Goal: Navigation & Orientation: Find specific page/section

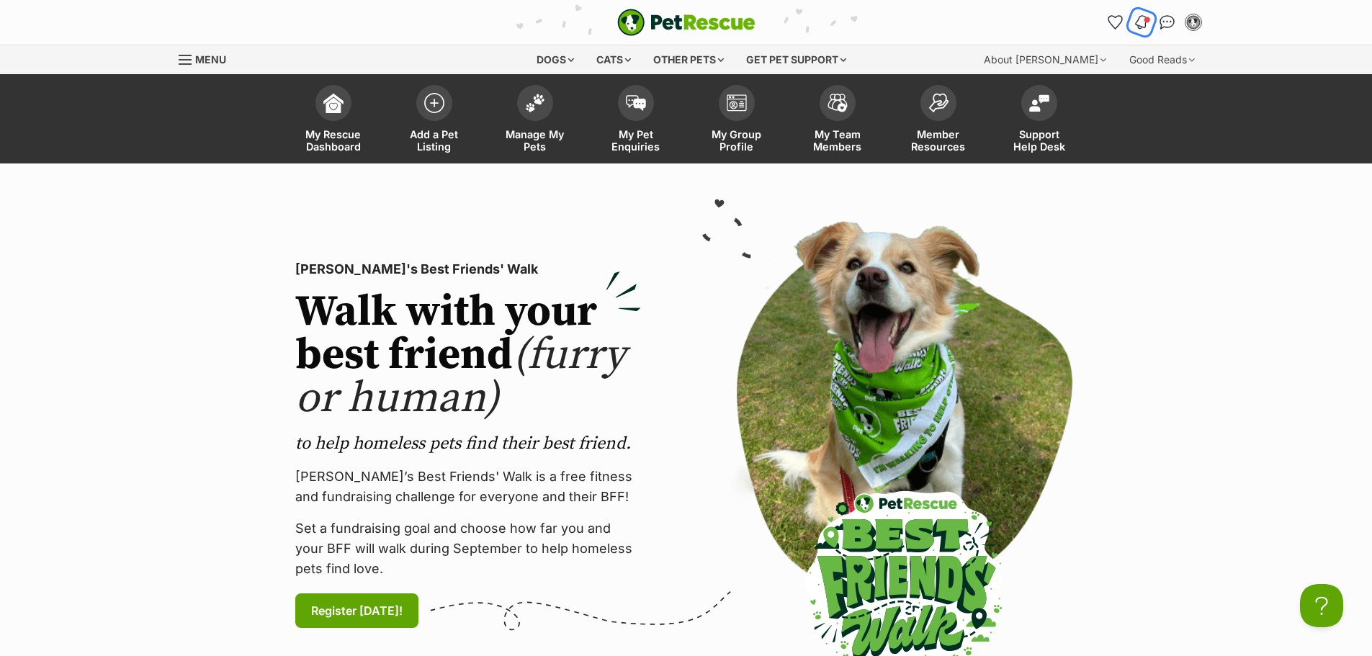
click at [1135, 27] on img "Notifications" at bounding box center [1141, 22] width 16 height 17
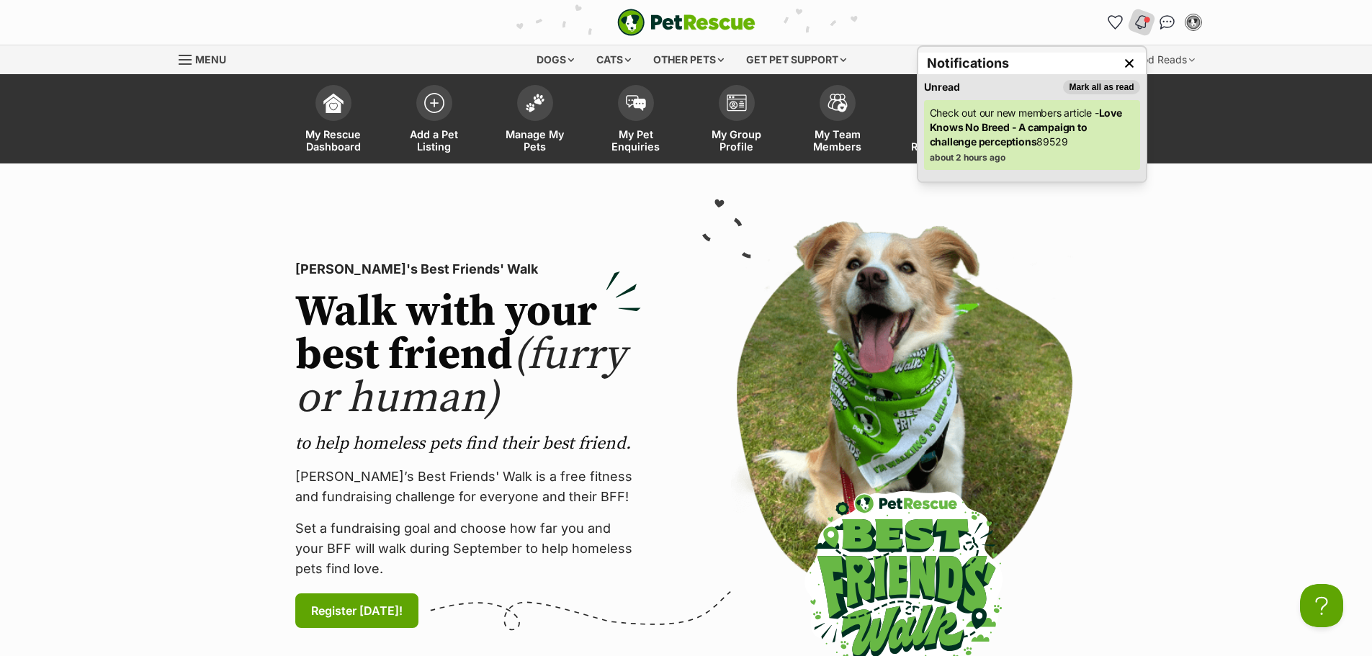
click at [1054, 142] on p "Check out our new members article - Love Knows No Breed - A campaign to challen…" at bounding box center [1032, 127] width 205 height 43
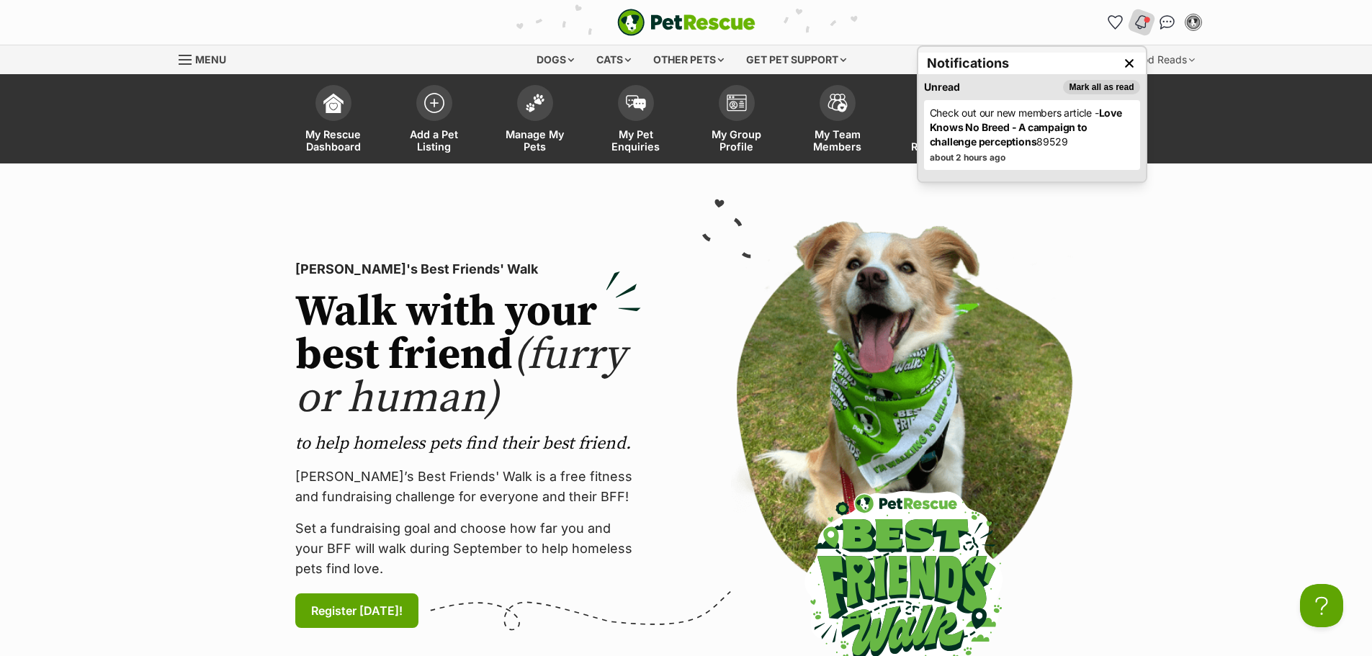
click at [1007, 134] on p "Check out our new members article - Love Knows No Breed - A campaign to challen…" at bounding box center [1032, 127] width 205 height 43
click at [954, 115] on p "Check out our new members article - Love Knows No Breed - A campaign to challen…" at bounding box center [1032, 127] width 205 height 43
click at [949, 141] on strong "Love Knows No Breed - A campaign to challenge perceptions" at bounding box center [1026, 127] width 192 height 41
click at [1134, 14] on button "Notifications" at bounding box center [1141, 22] width 30 height 30
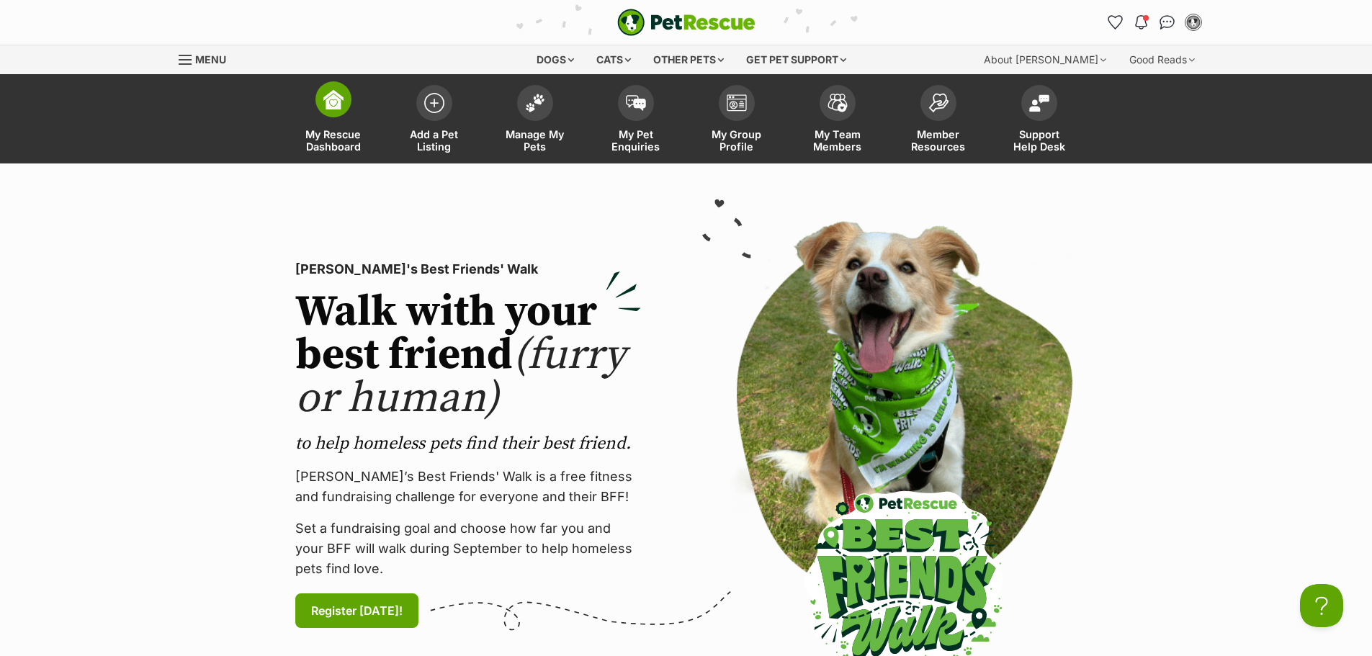
click at [323, 127] on link "My Rescue Dashboard" at bounding box center [333, 121] width 101 height 86
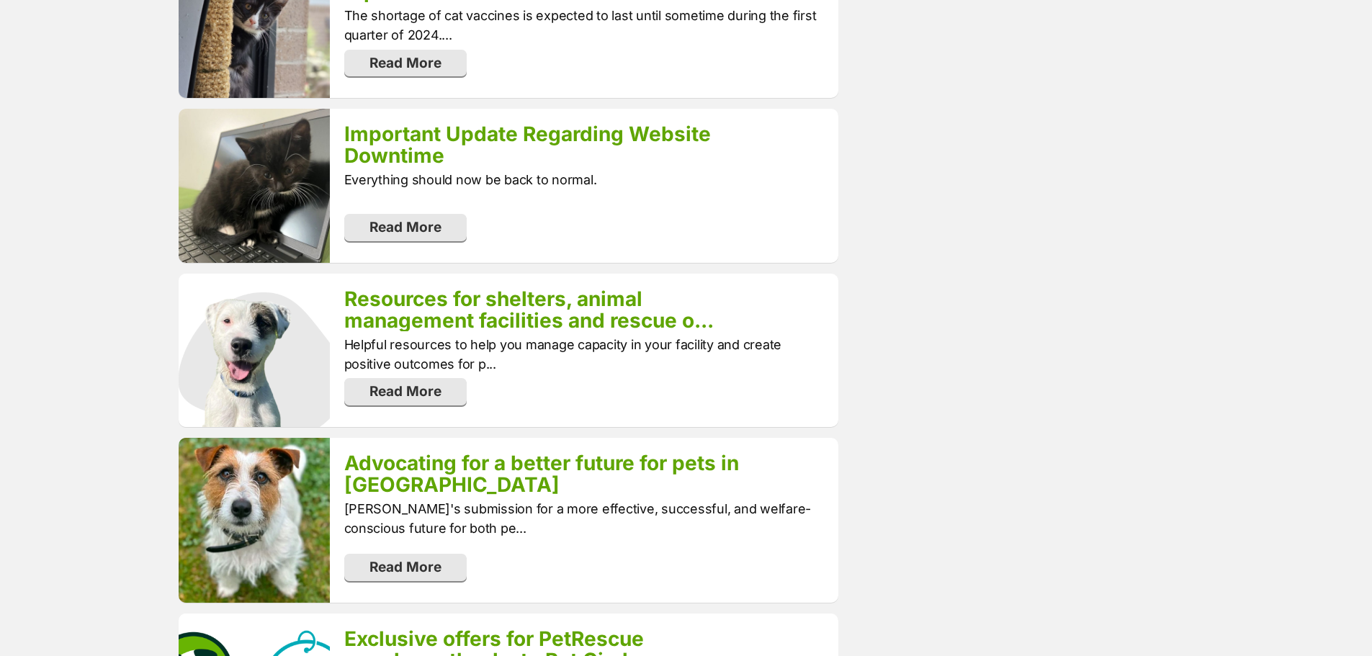
scroll to position [1656, 0]
